Goal: Communication & Community: Answer question/provide support

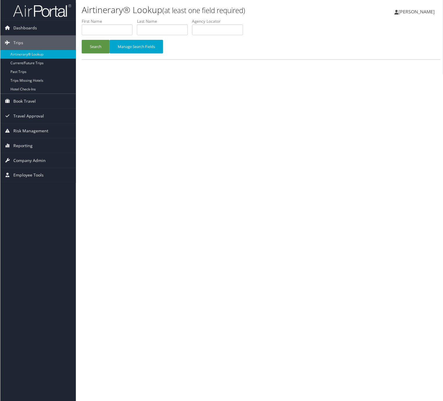
click at [259, 117] on div "Airtinerary® Lookup (at least one field required) [PERSON_NAME] [PERSON_NAME] M…" at bounding box center [261, 202] width 370 height 404
click at [222, 35] on input "text" at bounding box center [217, 29] width 51 height 11
paste input "WZHMZE"
type input "WZHMZE"
click at [112, 54] on button "Manage Search Fields" at bounding box center [136, 47] width 54 height 14
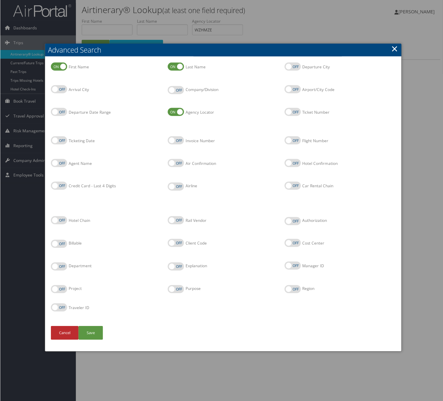
click at [383, 49] on h2 "Advanced Search" at bounding box center [223, 50] width 356 height 13
click at [391, 51] on link "×" at bounding box center [394, 49] width 7 height 12
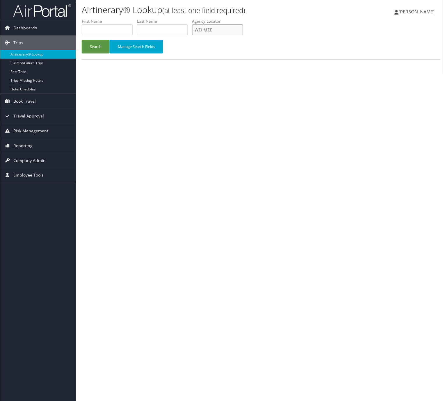
click at [219, 35] on input "WZHMZE" at bounding box center [217, 29] width 51 height 11
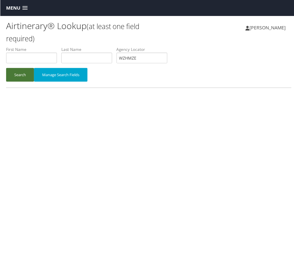
click at [30, 82] on button "Search" at bounding box center [20, 75] width 28 height 14
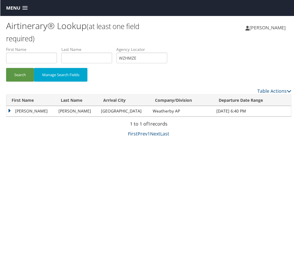
click at [15, 117] on td "[PERSON_NAME]" at bounding box center [30, 111] width 49 height 10
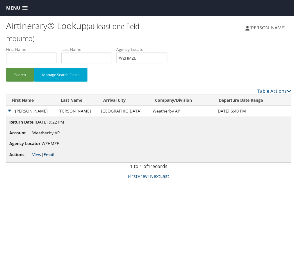
click at [54, 158] on link "Email" at bounding box center [48, 155] width 11 height 6
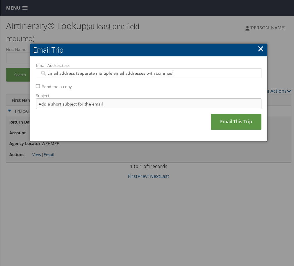
drag, startPoint x: 115, startPoint y: 128, endPoint x: 117, endPoint y: 135, distance: 7.2
click at [115, 109] on input "Subject:" at bounding box center [149, 104] width 226 height 11
click at [164, 109] on input "Itinerary Change. Please see notes in task sent." at bounding box center [149, 104] width 226 height 11
drag, startPoint x: 142, startPoint y: 125, endPoint x: 318, endPoint y: 136, distance: 176.9
click at [297, 136] on html "Menu Dashboards ► AirPortal 360™ (Manager) AirPortal 360™ (Agent) My Travel Das…" at bounding box center [148, 134] width 297 height 269
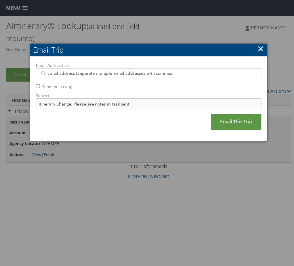
scroll to position [0, 1]
click at [173, 109] on input "Itinerary Change. Please see notes in TR-748126" at bounding box center [149, 104] width 226 height 11
drag, startPoint x: 173, startPoint y: 125, endPoint x: 169, endPoint y: 121, distance: 6.2
click at [172, 109] on input "Itinerary Change. Please see notes in TR-748126" at bounding box center [149, 104] width 226 height 11
paste input "51469"
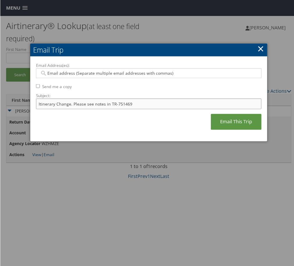
type input "Itinerary Change. Please see notes in TR-751469"
click at [132, 68] on label "Email Address(es):" at bounding box center [149, 66] width 226 height 6
click at [132, 76] on input "Email Address(es):" at bounding box center [144, 73] width 209 height 6
type input "[PERSON_NAME]"
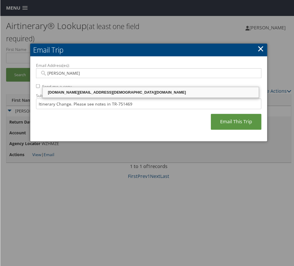
drag, startPoint x: 129, startPoint y: 92, endPoint x: 183, endPoint y: 123, distance: 62.1
click at [128, 92] on div "[DOMAIN_NAME][EMAIL_ADDRESS][DEMOGRAPHIC_DATA][DOMAIN_NAME]" at bounding box center [150, 93] width 215 height 6
type input "[DOMAIN_NAME][EMAIL_ADDRESS][DEMOGRAPHIC_DATA][DOMAIN_NAME]"
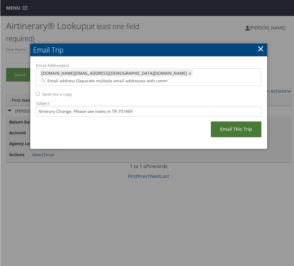
click at [213, 138] on link "Email This Trip" at bounding box center [236, 130] width 51 height 16
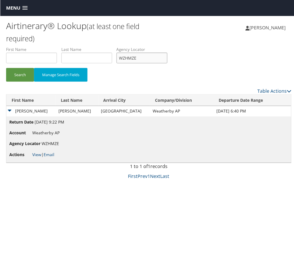
click at [167, 63] on input "WZHMZE" at bounding box center [141, 58] width 51 height 11
paste input "IANITX"
type input "IANITX"
click at [30, 82] on button "Search" at bounding box center [20, 75] width 28 height 14
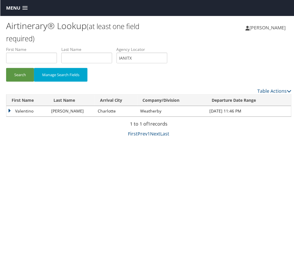
click at [20, 117] on td "Valentino" at bounding box center [27, 111] width 42 height 10
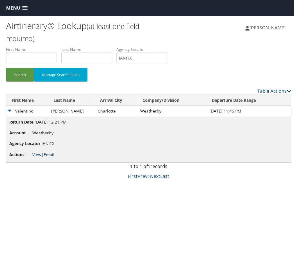
click at [54, 158] on link "Email" at bounding box center [48, 155] width 11 height 6
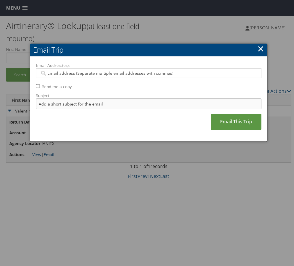
click at [100, 109] on input "Subject:" at bounding box center [149, 104] width 226 height 11
drag, startPoint x: 143, startPoint y: 124, endPoint x: 312, endPoint y: 117, distance: 169.7
click at [297, 117] on html "Menu Dashboards ► AirPortal 360™ (Manager) AirPortal 360™ (Agent) My Travel Das…" at bounding box center [148, 134] width 297 height 269
type input "Itinerary Change. Please see notes in TR-748126"
click at [87, 78] on div at bounding box center [149, 73] width 226 height 10
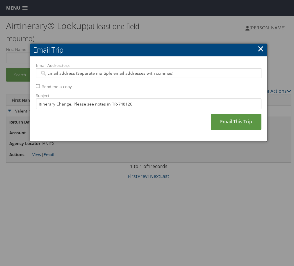
click at [87, 76] on input "Email Address(es):" at bounding box center [144, 73] width 209 height 6
paste input "[PERSON_NAME]"
type input "[PERSON_NAME]"
drag, startPoint x: 74, startPoint y: 83, endPoint x: 70, endPoint y: 82, distance: 3.6
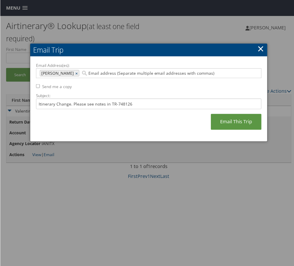
click at [72, 78] on div "[PERSON_NAME] [PERSON_NAME] ×" at bounding box center [149, 73] width 226 height 10
click at [69, 76] on div "[PERSON_NAME] ×" at bounding box center [60, 73] width 40 height 6
type input "[PERSON_NAME]"
click at [75, 76] on link "×" at bounding box center [77, 73] width 4 height 6
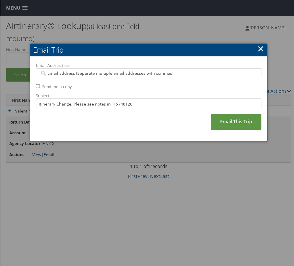
click at [71, 76] on input "Email Address(es):" at bounding box center [144, 73] width 209 height 6
type input "autumn"
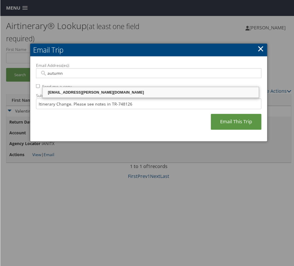
click at [83, 93] on div "[EMAIL_ADDRESS][PERSON_NAME][DOMAIN_NAME]" at bounding box center [150, 93] width 215 height 6
type input "[EMAIL_ADDRESS][PERSON_NAME][DOMAIN_NAME]"
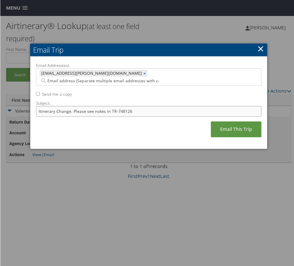
drag, startPoint x: 179, startPoint y: 129, endPoint x: 167, endPoint y: 131, distance: 13.0
click at [176, 117] on input "Itinerary Change. Please see notes in TR-748126" at bounding box center [149, 111] width 226 height 11
click at [167, 117] on input "Itinerary Change. Please see notes in TR-748126" at bounding box center [149, 111] width 226 height 11
paste input "52614"
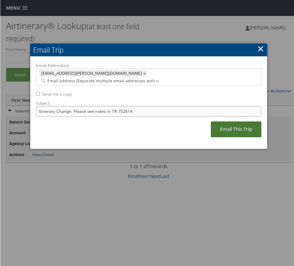
type input "Itinerary Change. Please see notes in TR-752614"
click at [213, 138] on link "Email This Trip" at bounding box center [236, 130] width 51 height 16
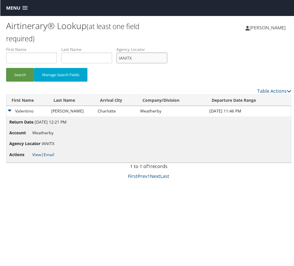
click at [167, 63] on input "IANITX" at bounding box center [141, 58] width 51 height 11
drag, startPoint x: 189, startPoint y: 74, endPoint x: 179, endPoint y: 74, distance: 10.5
click at [167, 63] on input "IANITX" at bounding box center [141, 58] width 51 height 11
paste input "MPGFPV"
click at [23, 82] on button "Search" at bounding box center [20, 75] width 28 height 14
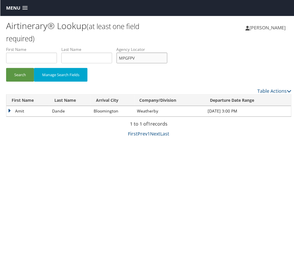
click at [167, 63] on input "MPGFPV" at bounding box center [141, 58] width 51 height 11
drag, startPoint x: 220, startPoint y: 76, endPoint x: 152, endPoint y: 77, distance: 67.8
click at [167, 63] on input "MPGFPV" at bounding box center [141, 58] width 51 height 11
paste input "GCBTBD"
type input "GCBTBD"
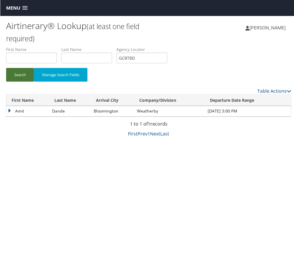
click at [31, 82] on button "Search" at bounding box center [20, 75] width 28 height 14
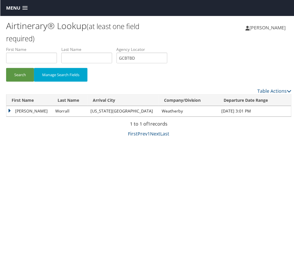
click at [34, 117] on td "[PERSON_NAME]" at bounding box center [29, 111] width 46 height 10
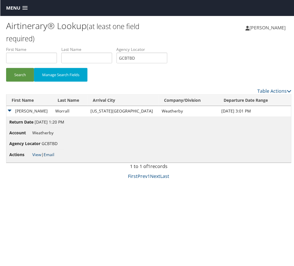
click at [54, 158] on link "Email" at bounding box center [48, 155] width 11 height 6
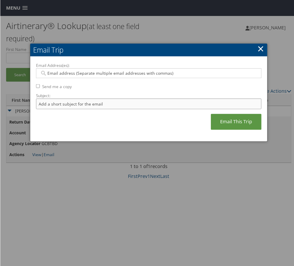
drag, startPoint x: 103, startPoint y: 130, endPoint x: 106, endPoint y: 136, distance: 5.9
click at [103, 109] on input "Subject:" at bounding box center [149, 104] width 226 height 11
click at [175, 109] on input "Itinerary Change. Please see notes in TR-748126" at bounding box center [149, 104] width 226 height 11
drag, startPoint x: 175, startPoint y: 127, endPoint x: 174, endPoint y: 124, distance: 3.3
click at [175, 109] on input "Itinerary Change. Please see notes in TR-748126" at bounding box center [149, 104] width 226 height 11
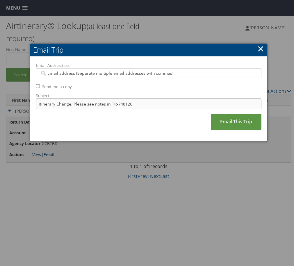
paste input "GCBTBD"
click at [160, 68] on label "Email Address(es):" at bounding box center [149, 66] width 226 height 6
click at [160, 76] on input "Email Address(es):" at bounding box center [144, 73] width 209 height 6
click at [164, 109] on input "Itinerary Change. Please see notes in TR-GCBTBD" at bounding box center [149, 104] width 226 height 11
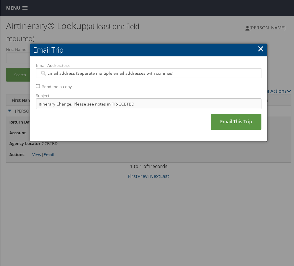
paste input "752590"
type input "Itinerary Change. Please see notes in TR-752590"
click at [146, 76] on input "Email Address(es):" at bounding box center [144, 73] width 209 height 6
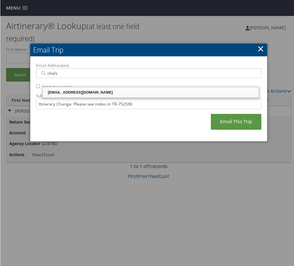
type input "chelse"
click at [119, 87] on li "[EMAIL_ADDRESS][DOMAIN_NAME]" at bounding box center [150, 92] width 217 height 11
type input "[EMAIL_ADDRESS][DOMAIN_NAME]"
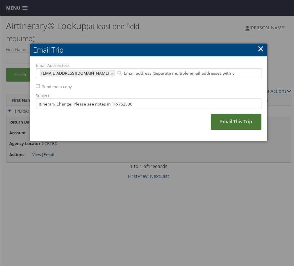
click at [219, 130] on link "Email This Trip" at bounding box center [236, 122] width 51 height 16
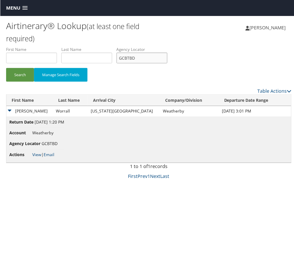
click at [167, 63] on input "GCBTBD" at bounding box center [141, 58] width 51 height 11
paste input "LVYVII"
click at [27, 82] on button "Search" at bounding box center [20, 75] width 28 height 14
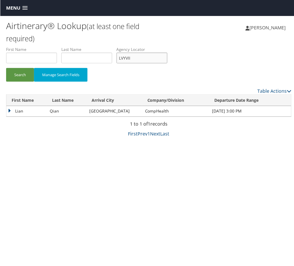
click at [167, 63] on input "LVYVII" at bounding box center [141, 58] width 51 height 11
paste input "GGZNTY"
type input "GGZNTY"
click at [21, 82] on button "Search" at bounding box center [20, 75] width 28 height 14
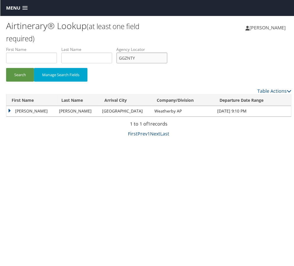
click at [167, 63] on input "GGZNTY" at bounding box center [141, 58] width 51 height 11
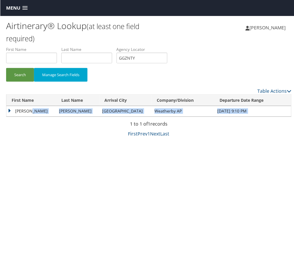
drag, startPoint x: 49, startPoint y: 162, endPoint x: 44, endPoint y: 160, distance: 5.3
click at [44, 117] on td "[PERSON_NAME]" at bounding box center [31, 111] width 50 height 10
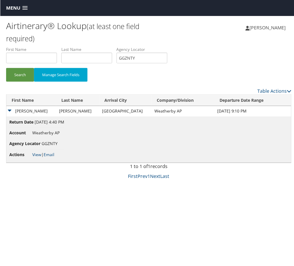
click at [36, 117] on td "[PERSON_NAME]" at bounding box center [31, 111] width 50 height 10
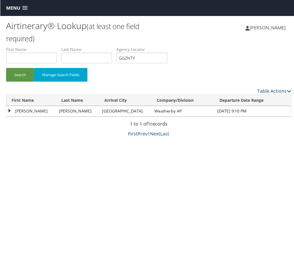
click at [26, 117] on td "[PERSON_NAME]" at bounding box center [31, 111] width 50 height 10
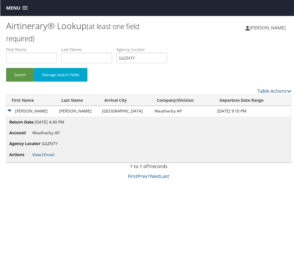
click at [54, 158] on link "Email" at bounding box center [48, 155] width 11 height 6
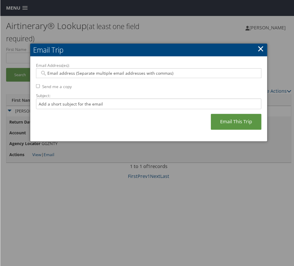
drag, startPoint x: 122, startPoint y: 119, endPoint x: 117, endPoint y: 128, distance: 10.4
click at [122, 99] on label "Subject:" at bounding box center [149, 96] width 226 height 6
click at [122, 109] on input "Subject:" at bounding box center [149, 104] width 226 height 11
click at [117, 109] on input "Subject:" at bounding box center [149, 104] width 226 height 11
click at [163, 109] on input "Itinerary Change. Please see notes in TR-748126" at bounding box center [149, 104] width 226 height 11
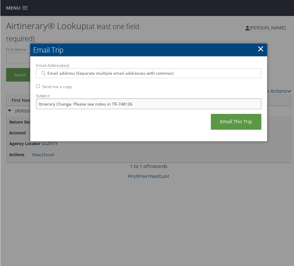
click at [163, 109] on input "Itinerary Change. Please see notes in TR-748126" at bounding box center [149, 104] width 226 height 11
paste input "56164"
type input "Itinerary Change. Please see notes in TR-756164"
click at [145, 68] on label "Email Address(es):" at bounding box center [149, 66] width 226 height 6
click at [145, 76] on input "Email Address(es):" at bounding box center [144, 73] width 209 height 6
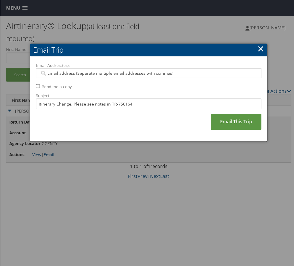
click at [143, 76] on input "Email Address(es):" at bounding box center [144, 73] width 209 height 6
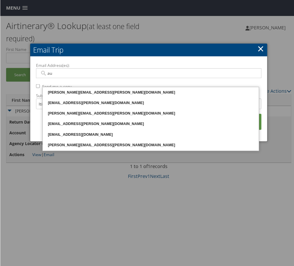
type input "aut"
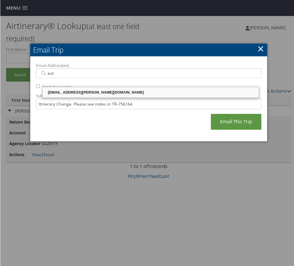
click at [119, 95] on div "[EMAIL_ADDRESS][PERSON_NAME][DOMAIN_NAME]" at bounding box center [150, 93] width 215 height 6
type input "[EMAIL_ADDRESS][PERSON_NAME][DOMAIN_NAME]"
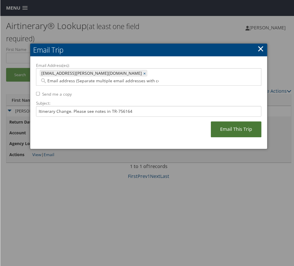
click at [211, 138] on link "Email This Trip" at bounding box center [236, 130] width 51 height 16
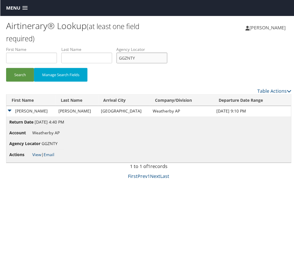
click at [167, 63] on input "GGZNTY" at bounding box center [141, 58] width 51 height 11
paste input "DKRMOF"
type input "DKRMOF"
click at [30, 68] on li "First Name" at bounding box center [33, 57] width 55 height 21
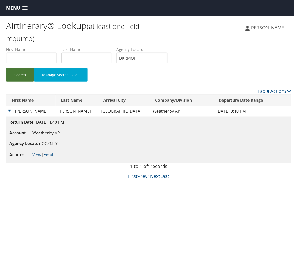
click at [31, 82] on button "Search" at bounding box center [20, 75] width 28 height 14
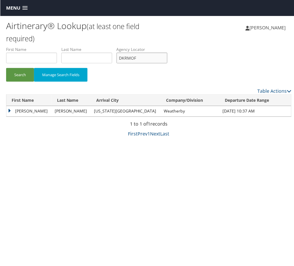
click at [167, 63] on input "DKRMOF" at bounding box center [141, 58] width 51 height 11
click at [23, 117] on td "[PERSON_NAME]" at bounding box center [28, 111] width 45 height 10
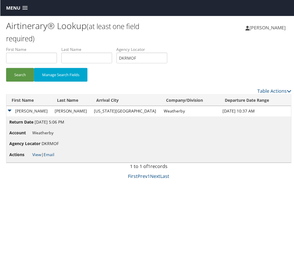
click at [64, 160] on li "Actions View | Email" at bounding box center [36, 155] width 55 height 10
click at [54, 158] on link "Email" at bounding box center [48, 155] width 11 height 6
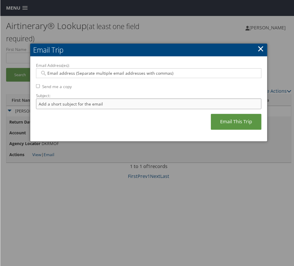
click at [92, 109] on input "Subject:" at bounding box center [149, 104] width 226 height 11
drag, startPoint x: 137, startPoint y: 128, endPoint x: 243, endPoint y: 140, distance: 106.2
click at [244, 136] on div "Email Address(es): Send me a copy Subject: Itinerary Change. Please see notes i…" at bounding box center [149, 100] width 226 height 74
click at [165, 109] on input "Itinerary Change. Please see notes in TR-748126" at bounding box center [149, 104] width 226 height 11
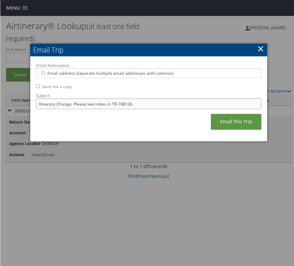
paste input "56477"
type input "Itinerary Change. Please see notes in TR-756477"
click at [151, 76] on input "Email Address(es):" at bounding box center [144, 73] width 209 height 6
type input "ba"
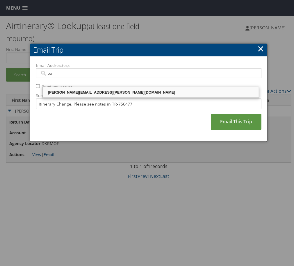
click at [100, 95] on div "[PERSON_NAME][EMAIL_ADDRESS][PERSON_NAME][DOMAIN_NAME]" at bounding box center [150, 93] width 215 height 6
type input "[PERSON_NAME][EMAIL_ADDRESS][PERSON_NAME][DOMAIN_NAME]"
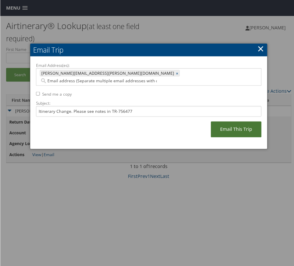
click at [211, 138] on link "Email This Trip" at bounding box center [236, 130] width 51 height 16
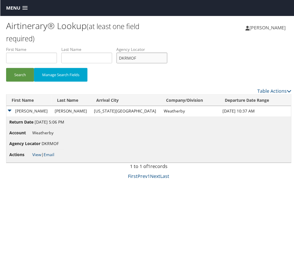
click at [167, 63] on input "DKRMOF" at bounding box center [141, 58] width 51 height 11
paste input "IWKWL"
type input "DIWKWL"
click at [34, 82] on button "Search" at bounding box center [20, 75] width 28 height 14
